Goal: Task Accomplishment & Management: Complete application form

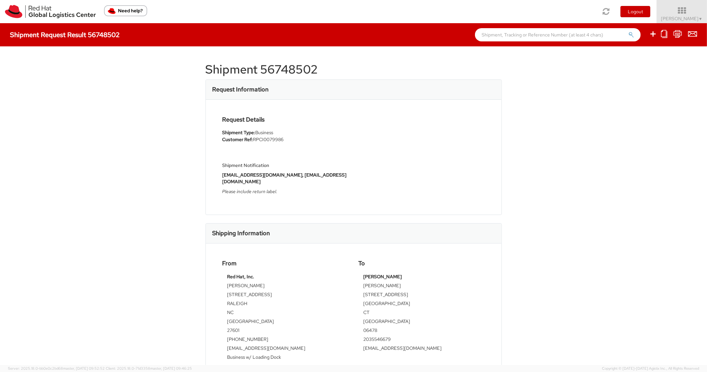
click at [659, 34] on ul at bounding box center [668, 34] width 56 height 23
click at [655, 34] on icon at bounding box center [653, 34] width 8 height 8
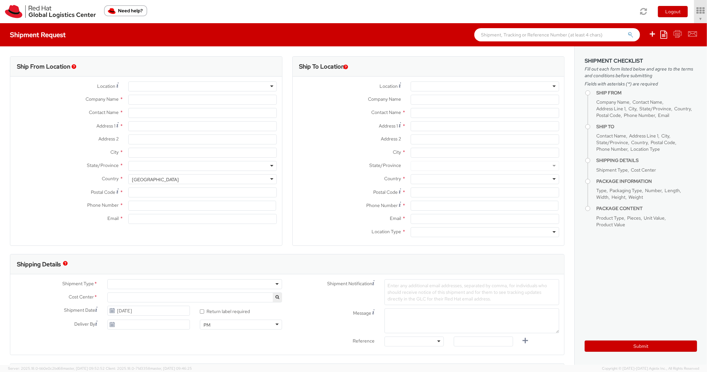
select select "850"
select select
type input "Red Hat, Inc."
type input "[PERSON_NAME]"
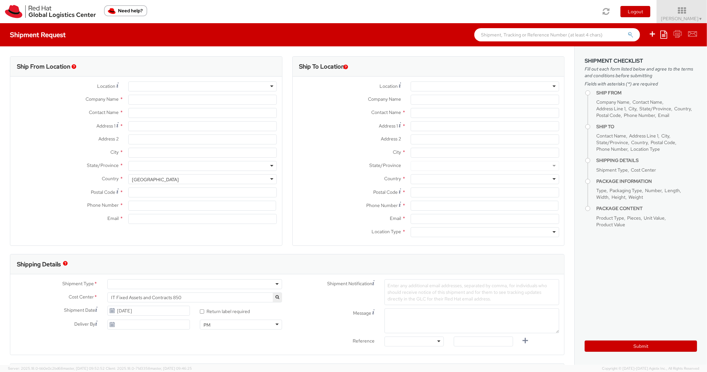
type input "[STREET_ADDRESS]"
type input "RALEIGH"
type input "27601"
type input "[PHONE_NUMBER]"
type input "[EMAIL_ADDRESS][DOMAIN_NAME]"
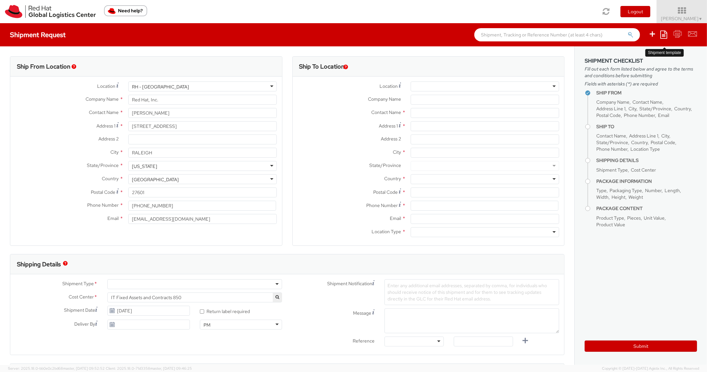
click at [665, 33] on icon at bounding box center [663, 34] width 7 height 8
click at [617, 56] on link "Create from template" at bounding box center [638, 55] width 58 height 9
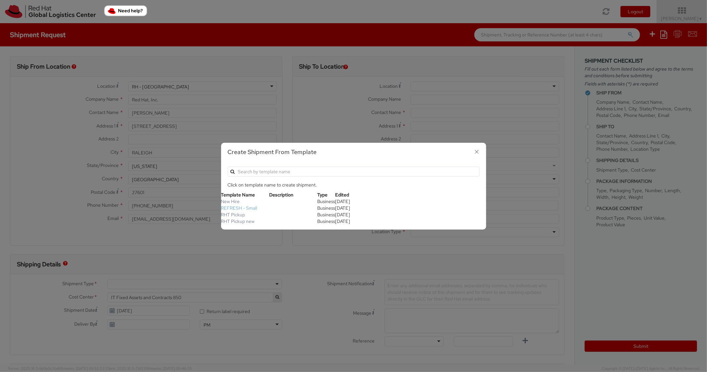
click at [238, 207] on link "REFRESH - Small" at bounding box center [239, 208] width 36 height 6
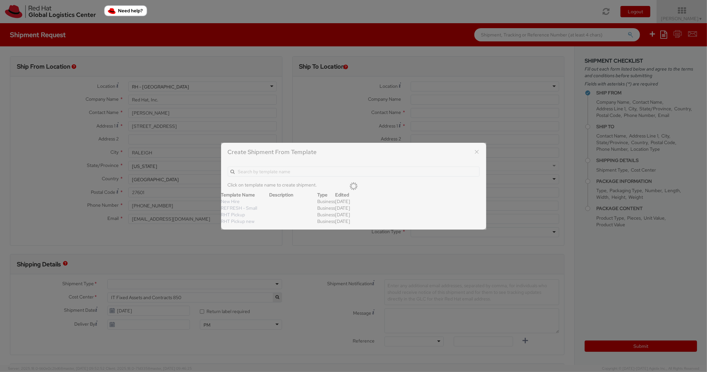
type textarea "Please include return label."
type input "*RPCI*"
select select "LAPTOP"
type input "1"
type input "18"
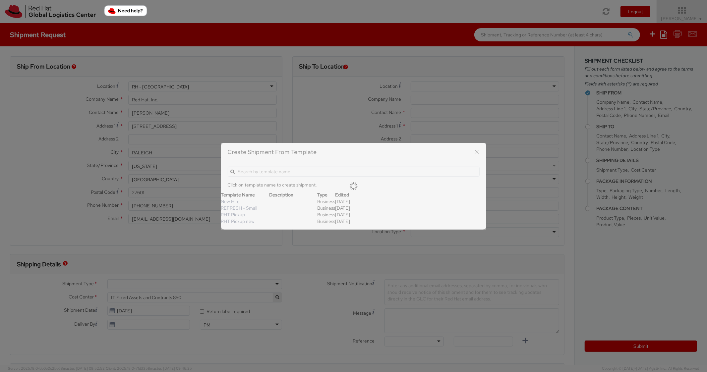
type input "14"
type input "4"
type input "7"
type input "*Laptop Model*"
select select "LAPTOP"
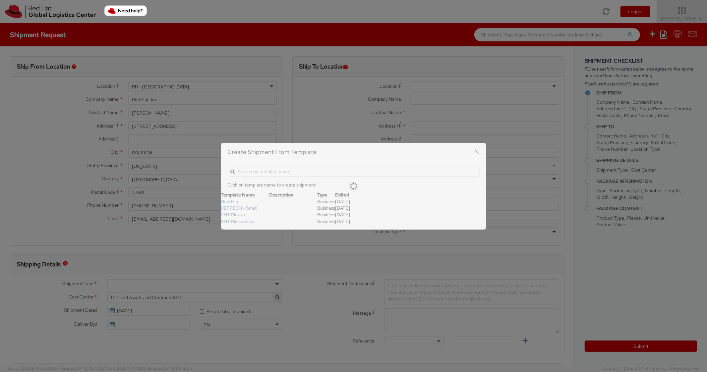
type input "2,000.00"
select select
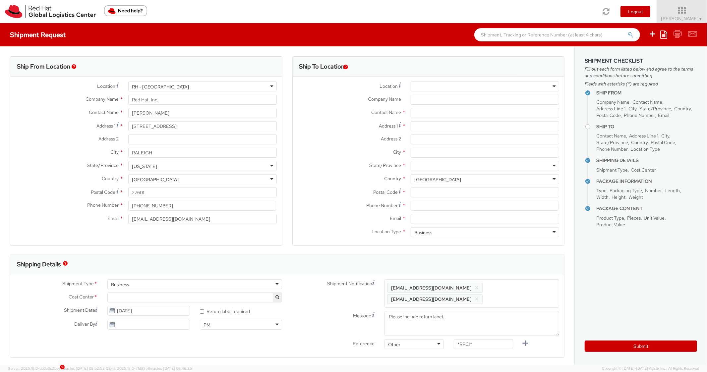
click at [424, 131] on div "Address 1 *" at bounding box center [429, 127] width 272 height 13
click at [423, 127] on input "Address 1 *" at bounding box center [485, 126] width 148 height 10
paste input "94 S Harrison ST"
type input "94 S Harrison ST"
click at [435, 141] on input "Address 2 *" at bounding box center [485, 140] width 148 height 10
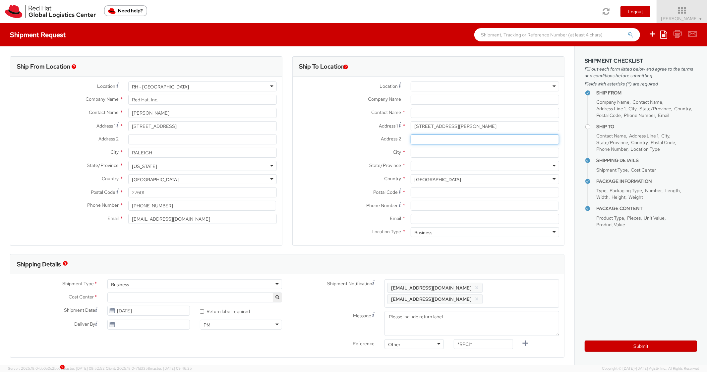
paste input "Apt 104L"
type input "Apt 104L"
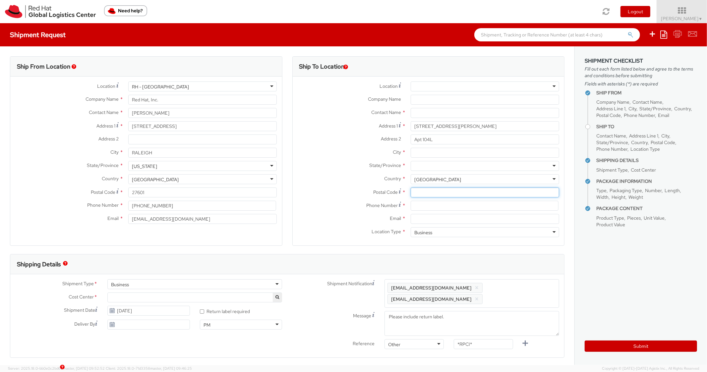
paste input "East Orange"
click at [423, 194] on input "Postal Code *" at bounding box center [485, 193] width 148 height 10
type input "East Orange"
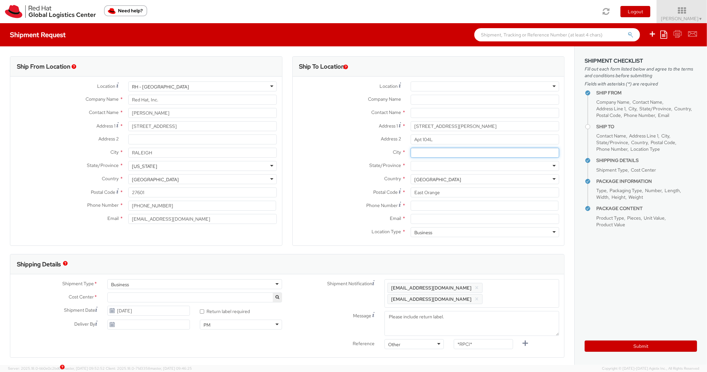
click at [415, 151] on input "City *" at bounding box center [485, 153] width 148 height 10
paste input "East Orange"
type input "East Orange"
click at [441, 164] on div at bounding box center [485, 166] width 148 height 10
type input "New"
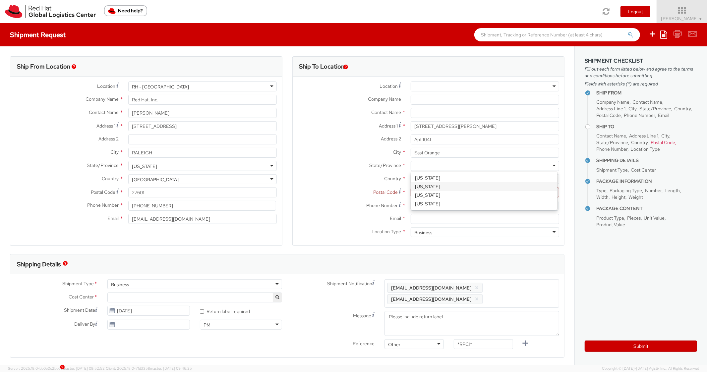
scroll to position [0, 0]
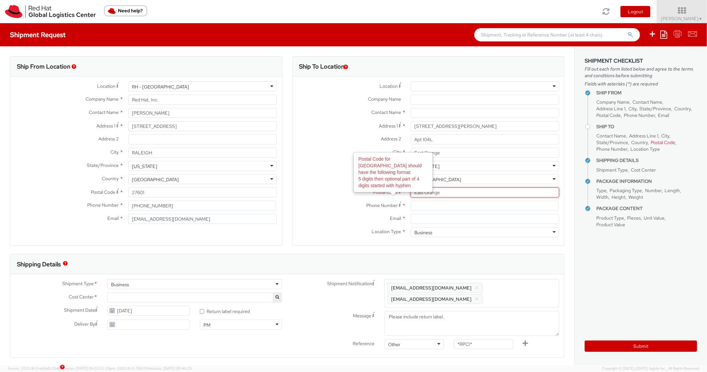
drag, startPoint x: 448, startPoint y: 194, endPoint x: 380, endPoint y: 187, distance: 68.3
click at [380, 187] on div "Location * RH - Amsterdam - MSO RH - Amsterdam Data Center RH - Ashburn Data Ce…" at bounding box center [429, 161] width 272 height 159
paste input "07018"
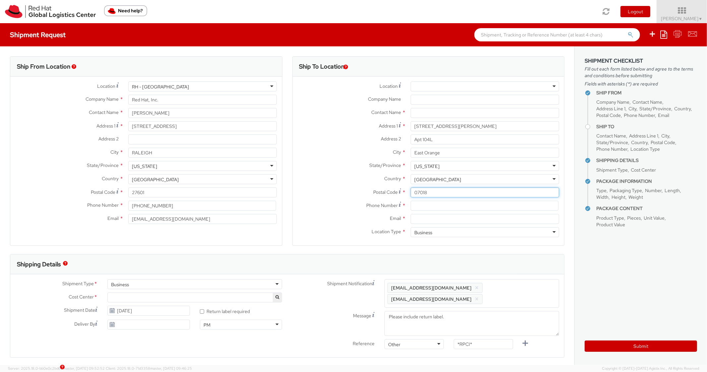
type input "07018"
click at [345, 202] on label "Phone Number *" at bounding box center [349, 205] width 113 height 9
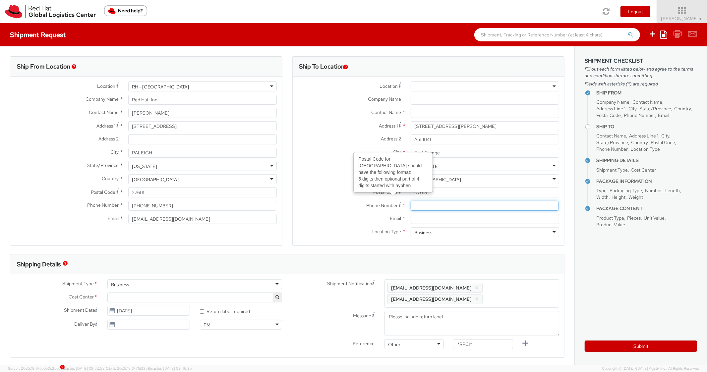
click at [429, 207] on input at bounding box center [485, 206] width 148 height 10
paste input "3476396302"
type input "3476396302"
click at [283, 176] on div "Ship From Location Location * RH - Raleigh RH - Raleigh RH - Amsterdam - MSO RH…" at bounding box center [146, 155] width 282 height 198
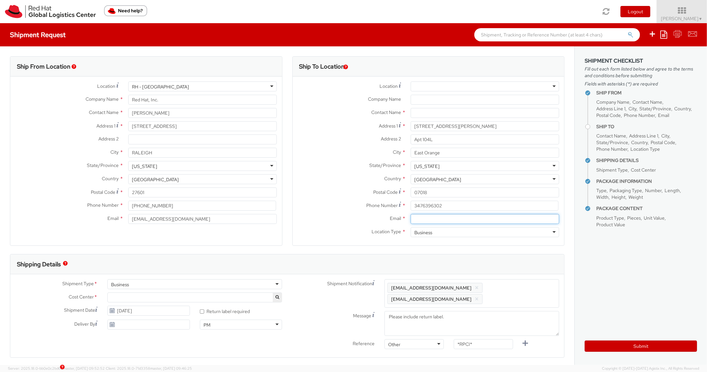
click at [412, 218] on input "Email *" at bounding box center [485, 219] width 148 height 10
paste input "[EMAIL_ADDRESS][DOMAIN_NAME]"
type input "[EMAIL_ADDRESS][DOMAIN_NAME]"
click at [511, 286] on span "Enter any additional email addresses, separated by comma, for individuals who s…" at bounding box center [471, 294] width 169 height 20
paste input "[EMAIL_ADDRESS][DOMAIN_NAME]"
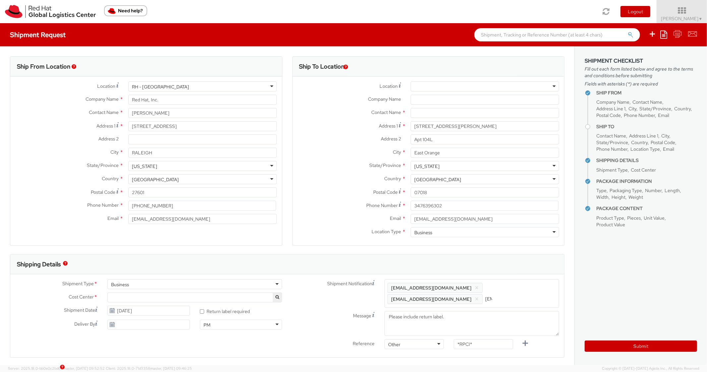
scroll to position [0, 36]
type input "[EMAIL_ADDRESS][DOMAIN_NAME]"
click at [504, 258] on div "Shipping Details" at bounding box center [287, 264] width 554 height 20
drag, startPoint x: 478, startPoint y: 345, endPoint x: 411, endPoint y: 332, distance: 68.9
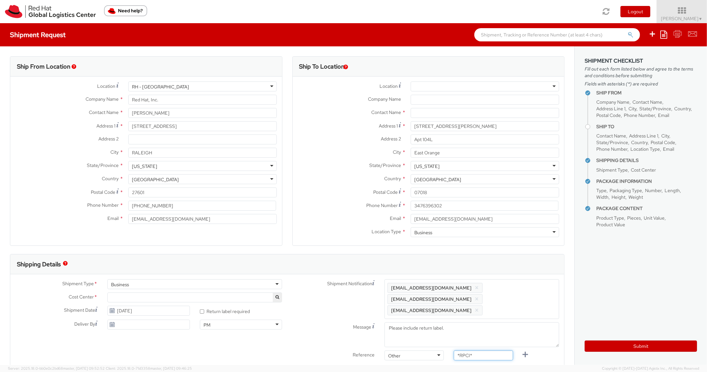
click at [411, 332] on div "Shipment Notification Enter any additional email addresses, separated by comma,…" at bounding box center [425, 321] width 277 height 84
paste input "RPCI0079980"
type input "RPCI0079980"
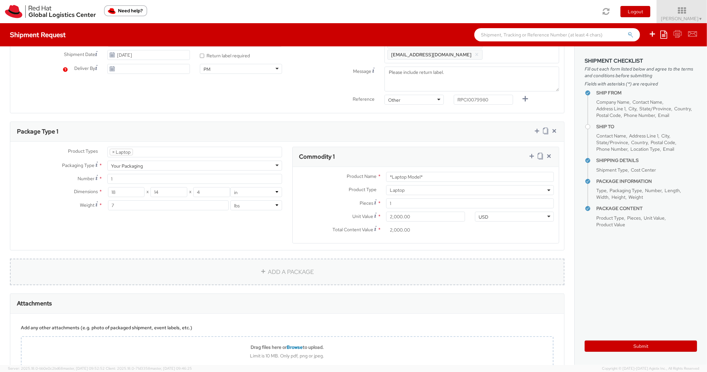
scroll to position [265, 0]
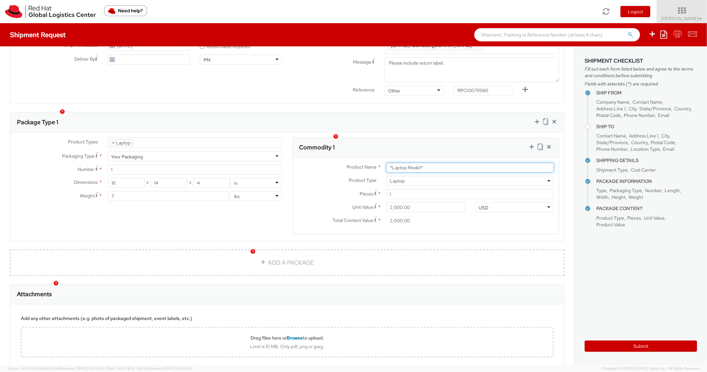
drag, startPoint x: 436, startPoint y: 156, endPoint x: 346, endPoint y: 153, distance: 90.5
click at [347, 163] on div "Product Name * *Laptop Model*" at bounding box center [426, 168] width 266 height 10
paste input "DEVELOPER/DESIGNER - Lenovo"
type input "DEVELOPER/DESIGNER - Lenovo"
drag, startPoint x: 348, startPoint y: 142, endPoint x: 358, endPoint y: 139, distance: 10.4
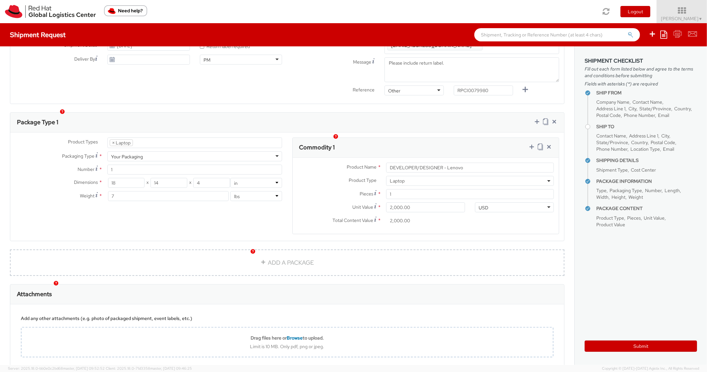
click at [348, 142] on div "Commodity 1" at bounding box center [426, 148] width 266 height 20
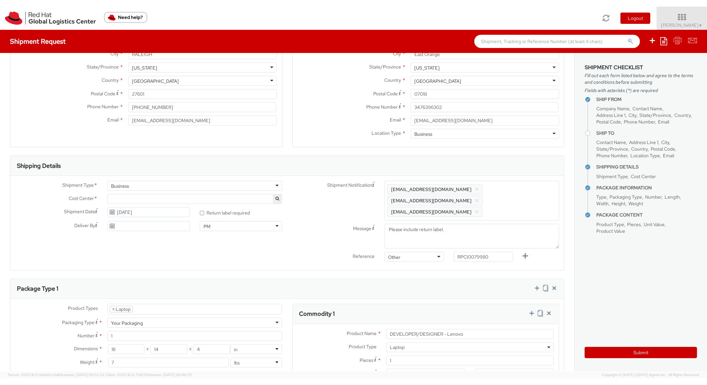
scroll to position [0, 0]
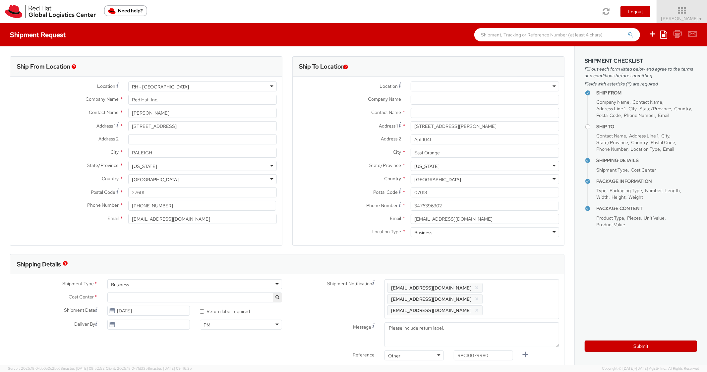
click at [437, 107] on div "Company Name *" at bounding box center [429, 101] width 272 height 13
click at [438, 109] on input "text" at bounding box center [485, 113] width 148 height 10
paste input "[PERSON_NAME]"
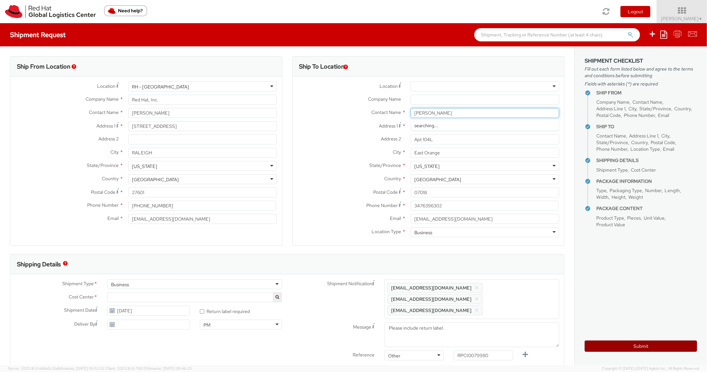
type input "[PERSON_NAME]"
click at [629, 347] on button "Submit" at bounding box center [640, 346] width 112 height 11
type input "[PERSON_NAME]"
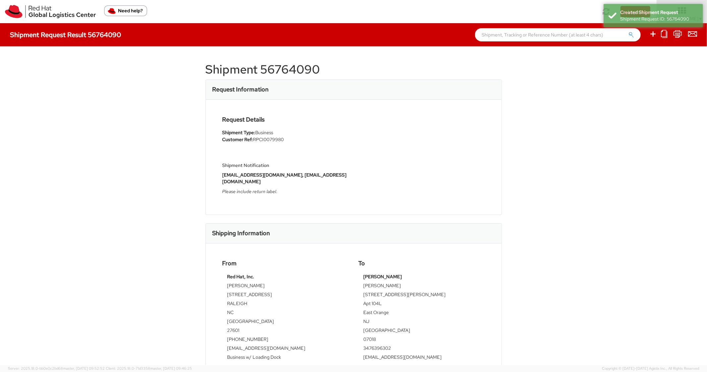
click at [309, 81] on div "Request Information" at bounding box center [354, 90] width 296 height 20
click at [307, 74] on h1 "Shipment 56764090" at bounding box center [353, 69] width 296 height 13
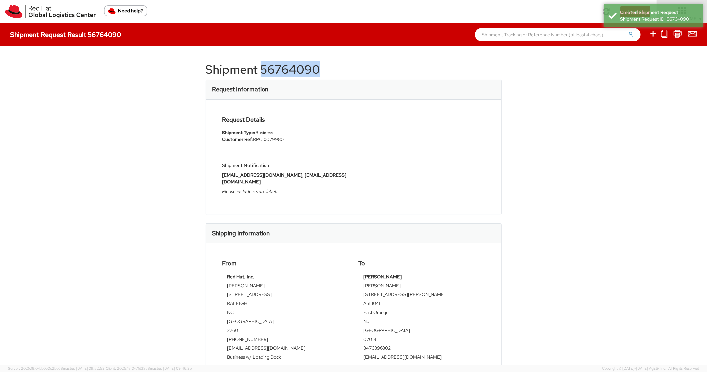
copy h1 "56764090"
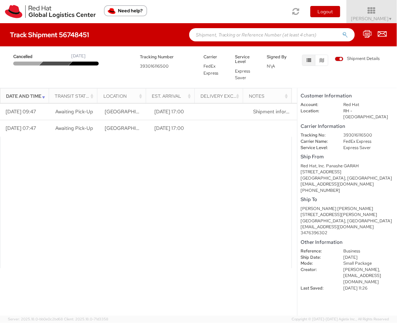
click at [68, 31] on h4 "Track Shipment 56748451" at bounding box center [49, 34] width 79 height 7
click at [71, 32] on h4 "Track Shipment 56748451" at bounding box center [49, 34] width 79 height 7
copy h4 "56748451"
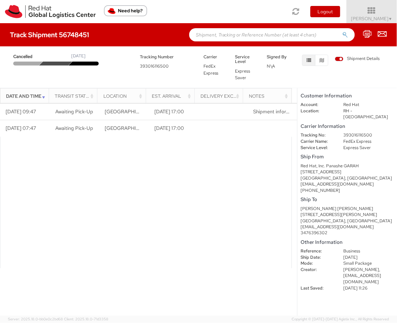
click at [227, 40] on input "text" at bounding box center [272, 34] width 166 height 13
paste input "56748451"
type input "56748451"
click at [343, 31] on button "submit" at bounding box center [346, 35] width 6 height 8
click at [15, 12] on img at bounding box center [50, 11] width 91 height 13
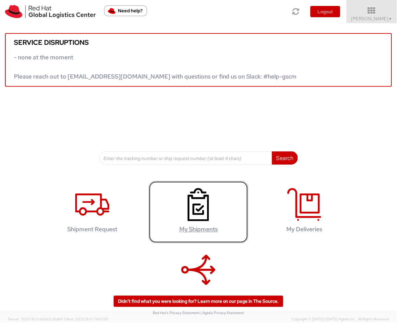
click at [205, 227] on h4 "My Shipments" at bounding box center [198, 229] width 85 height 7
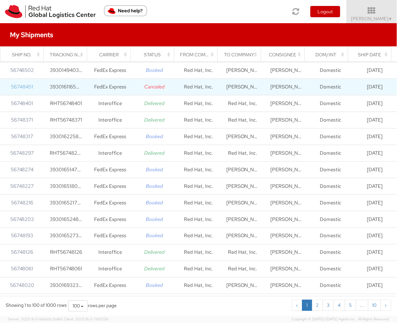
click at [13, 88] on link "56748451" at bounding box center [22, 86] width 22 height 7
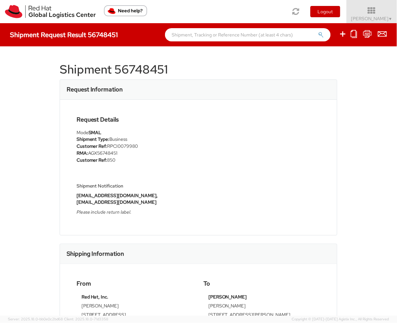
click at [126, 146] on li "Customer Ref: RPCI0079980" at bounding box center [135, 146] width 117 height 7
copy li "RPCI0079980"
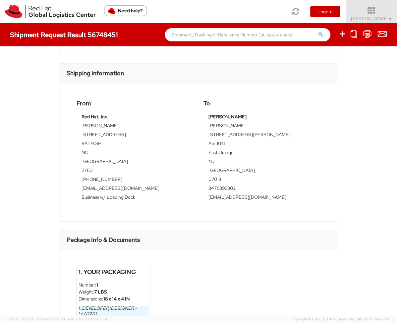
scroll to position [199, 0]
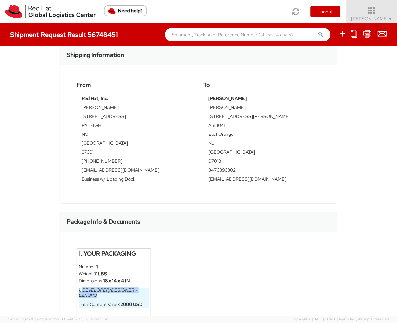
drag, startPoint x: 98, startPoint y: 287, endPoint x: 83, endPoint y: 283, distance: 15.6
click at [82, 288] on h6 "1. DEVELOPER/DESIGNER - Lenovo" at bounding box center [114, 293] width 71 height 10
copy h6 "DEVELOPER/DESIGNER - Lenovo"
drag, startPoint x: 236, startPoint y: 100, endPoint x: 204, endPoint y: 100, distance: 31.5
click at [204, 100] on div "[PERSON_NAME] [PERSON_NAME] [STREET_ADDRESS][PERSON_NAME] 07018 3476396302 [EMA…" at bounding box center [261, 141] width 117 height 92
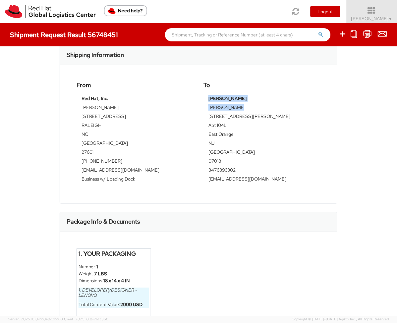
click at [227, 104] on td "[PERSON_NAME]" at bounding box center [261, 108] width 107 height 9
